Goal: Task Accomplishment & Management: Manage account settings

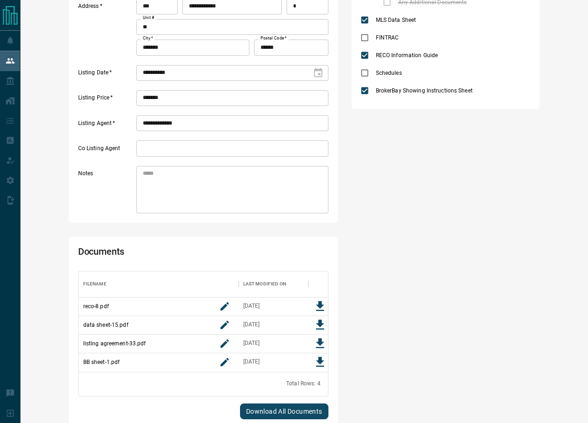
scroll to position [140, 0]
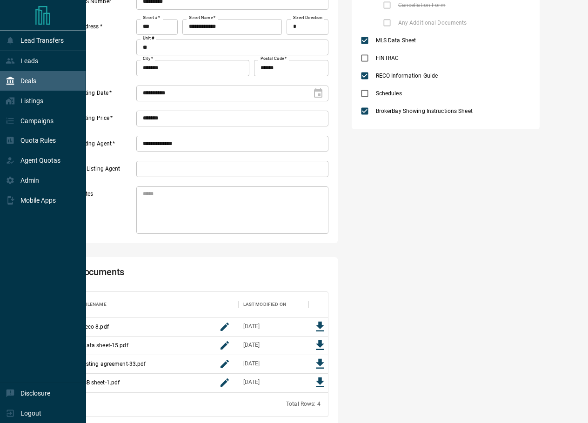
drag, startPoint x: 31, startPoint y: 79, endPoint x: 47, endPoint y: 78, distance: 16.8
click at [31, 79] on p "Deals" at bounding box center [28, 80] width 16 height 7
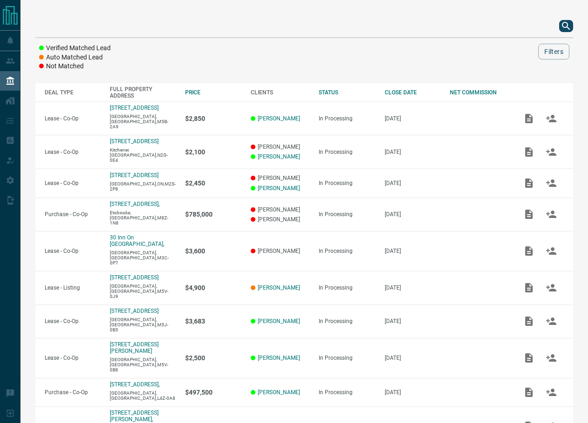
click at [566, 20] on icon "search button" at bounding box center [566, 25] width 11 height 11
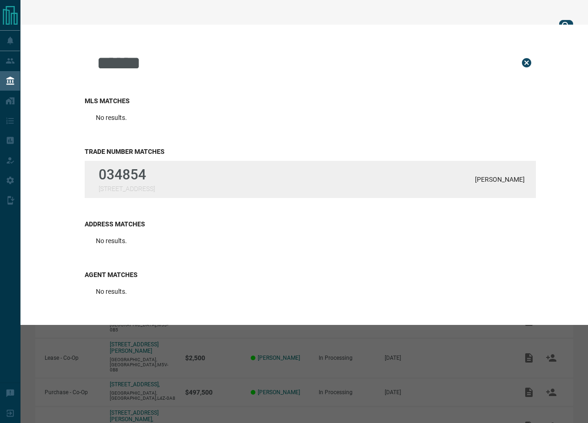
type input "******"
click at [145, 169] on p "034854" at bounding box center [127, 175] width 56 height 16
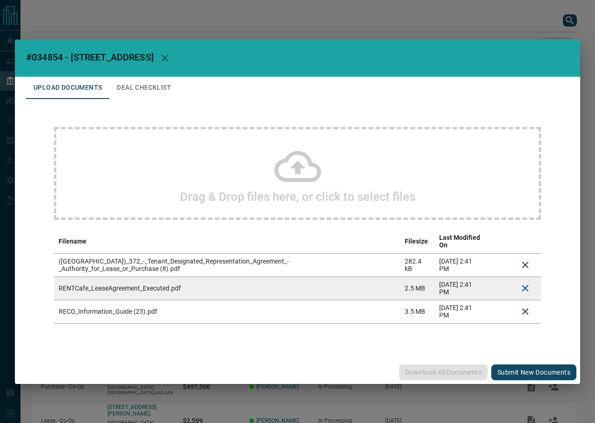
click at [540, 371] on button "Submit new documents" at bounding box center [533, 373] width 85 height 16
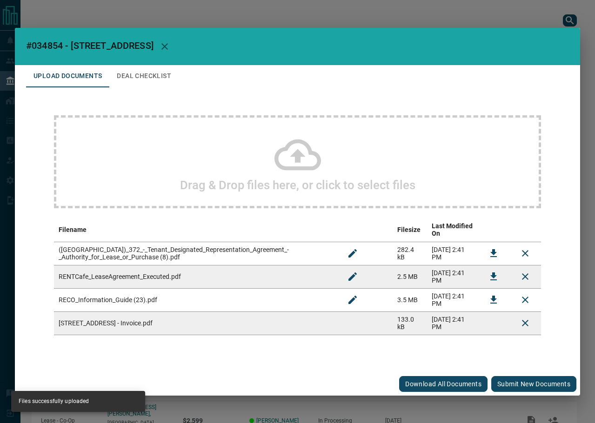
drag, startPoint x: 543, startPoint y: 382, endPoint x: 491, endPoint y: 338, distance: 67.0
click at [543, 382] on button "Submit new documents" at bounding box center [533, 384] width 85 height 16
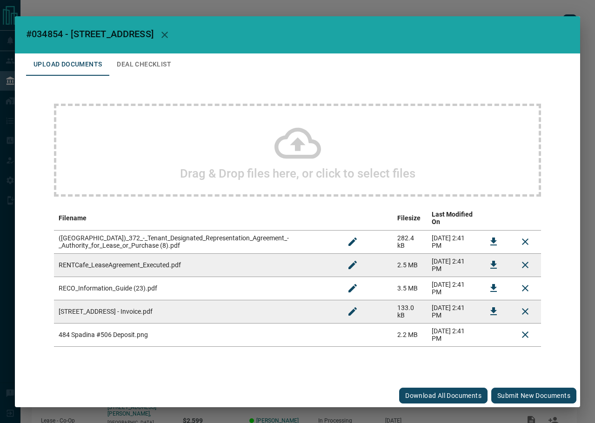
click at [545, 394] on button "Submit new documents" at bounding box center [533, 396] width 85 height 16
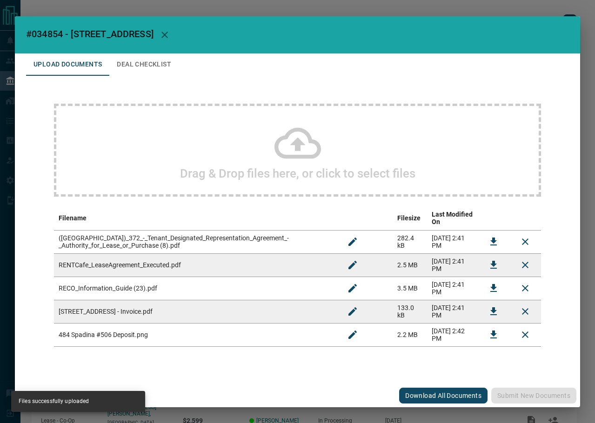
click at [161, 70] on button "Deal Checklist" at bounding box center [143, 65] width 69 height 22
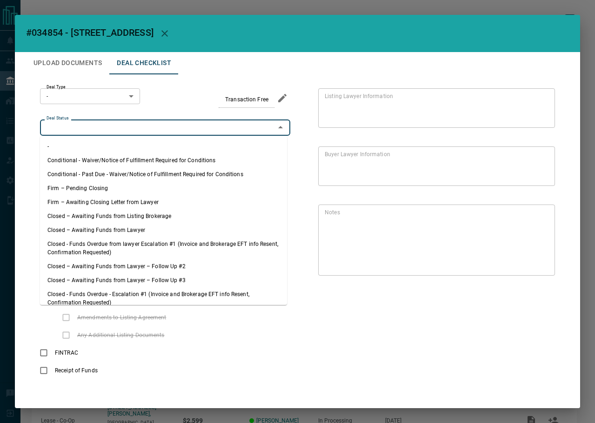
click at [95, 128] on input "Deal Status" at bounding box center [157, 127] width 229 height 10
click at [103, 189] on li "Firm – Pending Closing" at bounding box center [163, 188] width 247 height 14
type input "**********"
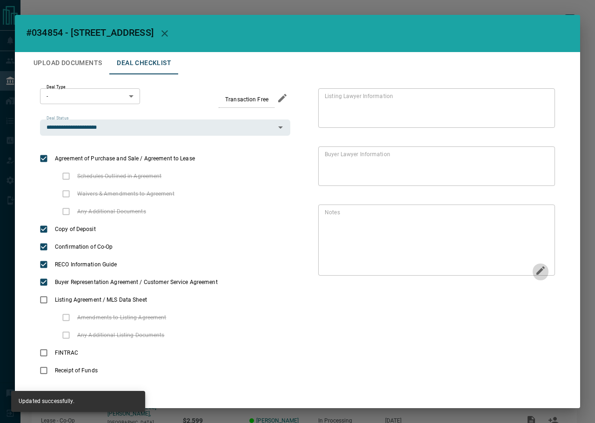
click at [533, 268] on button "Edit" at bounding box center [541, 272] width 16 height 18
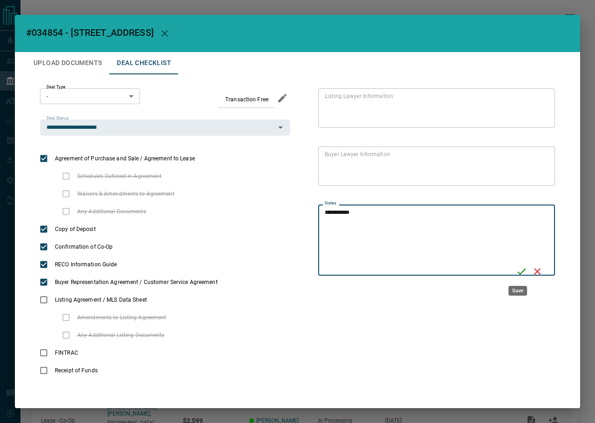
type textarea "**********"
drag, startPoint x: 520, startPoint y: 269, endPoint x: 277, endPoint y: 9, distance: 355.3
click at [519, 269] on icon "Save" at bounding box center [521, 271] width 11 height 11
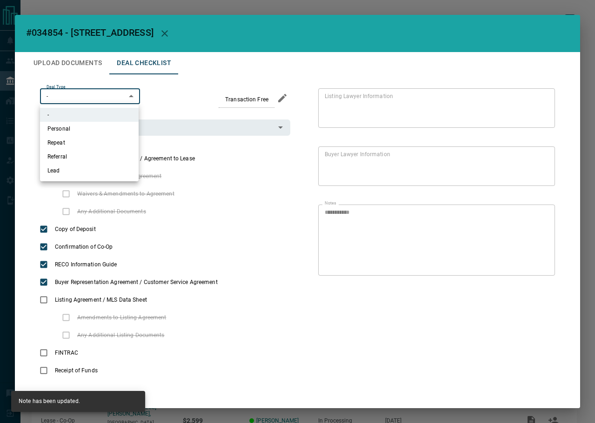
click at [121, 95] on body "Lead Transfers Leads Deals Listings Campaigns Quota Rules Agent Quotas Admin Mo…" at bounding box center [297, 248] width 595 height 496
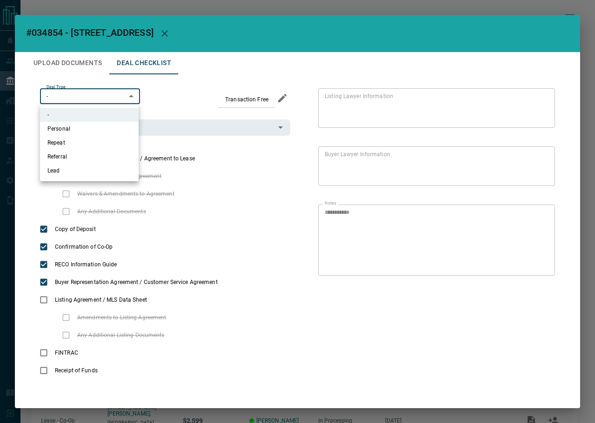
click at [80, 174] on li "Lead" at bounding box center [89, 171] width 99 height 14
type input "*"
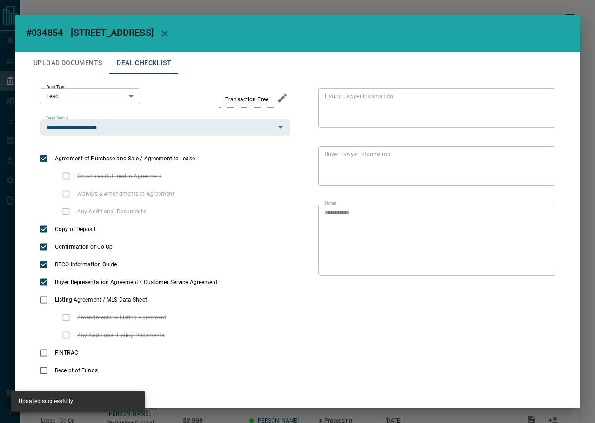
click at [52, 33] on span "#034854 - [STREET_ADDRESS]" at bounding box center [90, 32] width 128 height 11
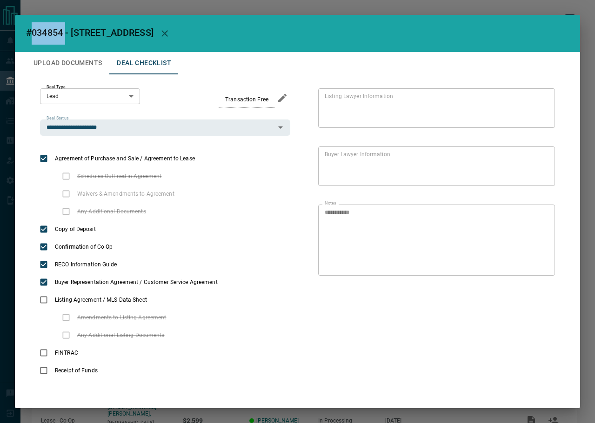
copy span "034854"
click at [50, 27] on span "#034854 - [STREET_ADDRESS]" at bounding box center [90, 32] width 128 height 11
